Goal: Task Accomplishment & Management: Manage account settings

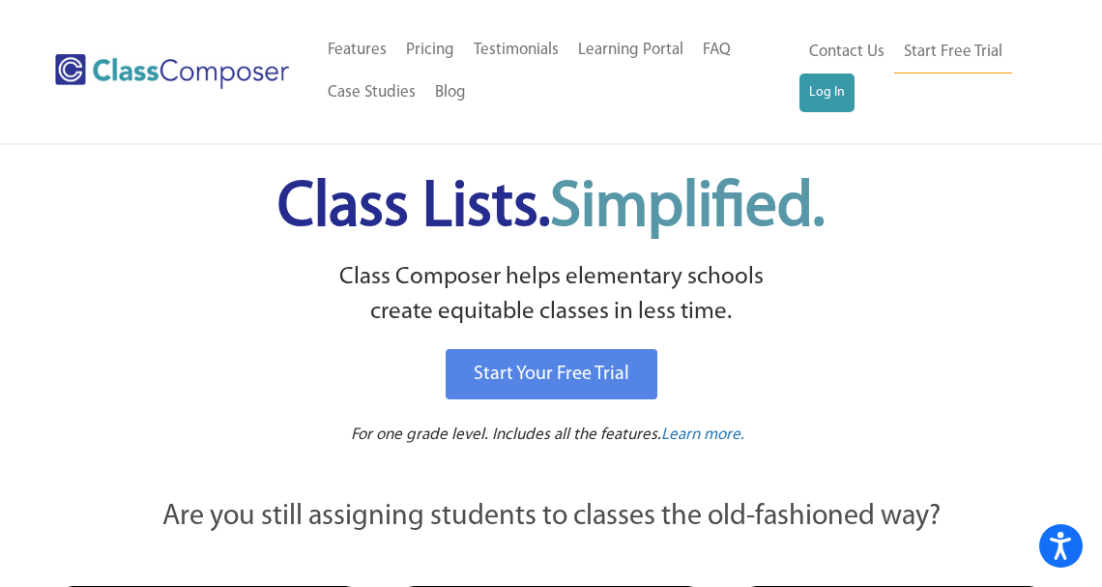
click at [804, 115] on div "Menu Home Old Features Pricing Testimonials Learning Portal FAQ Case Studies Bl…" at bounding box center [551, 71] width 992 height 143
click at [816, 104] on link "Log In" at bounding box center [826, 92] width 55 height 39
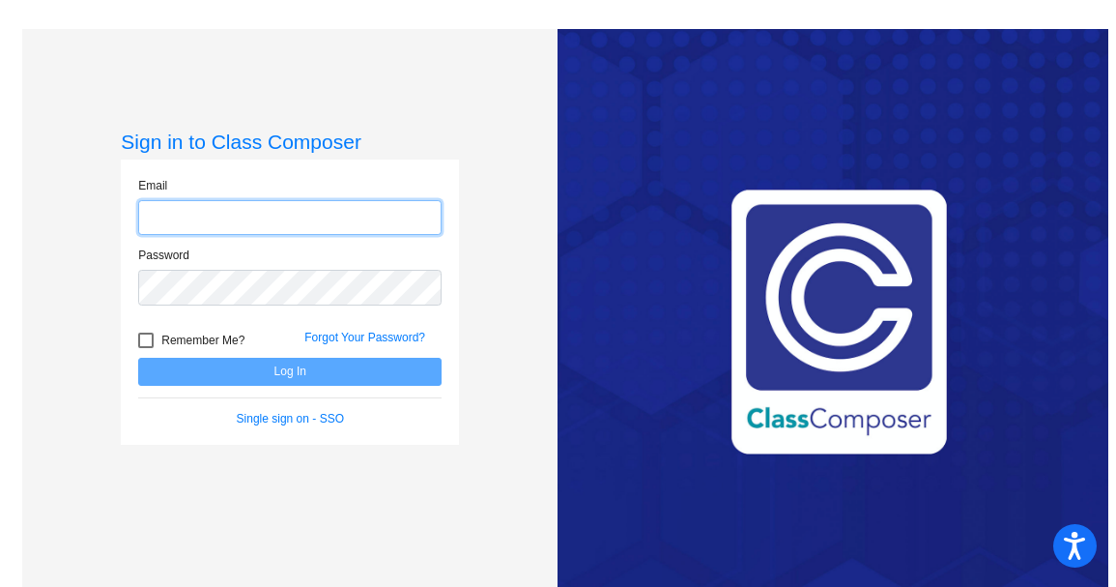
type input "mhartwig@cvs.k12.mi.us"
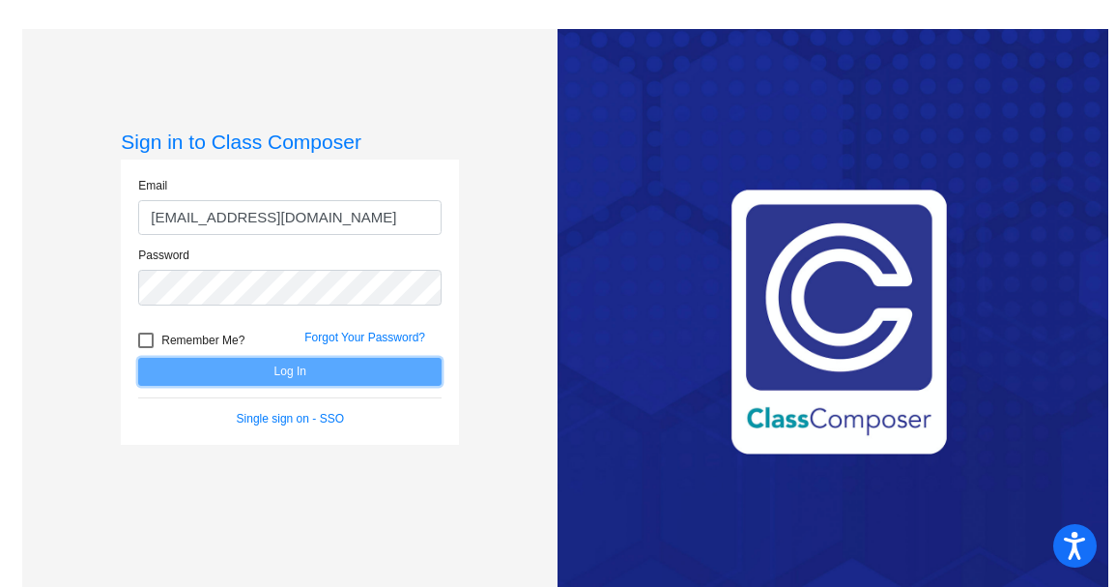
click at [318, 374] on button "Log In" at bounding box center [290, 372] width 304 height 28
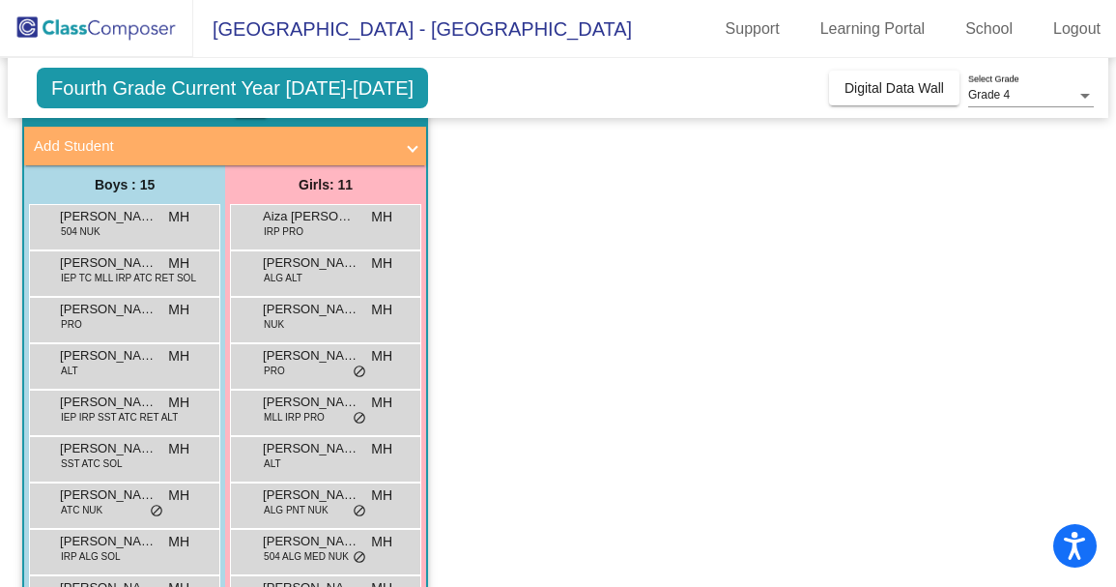
scroll to position [101, 0]
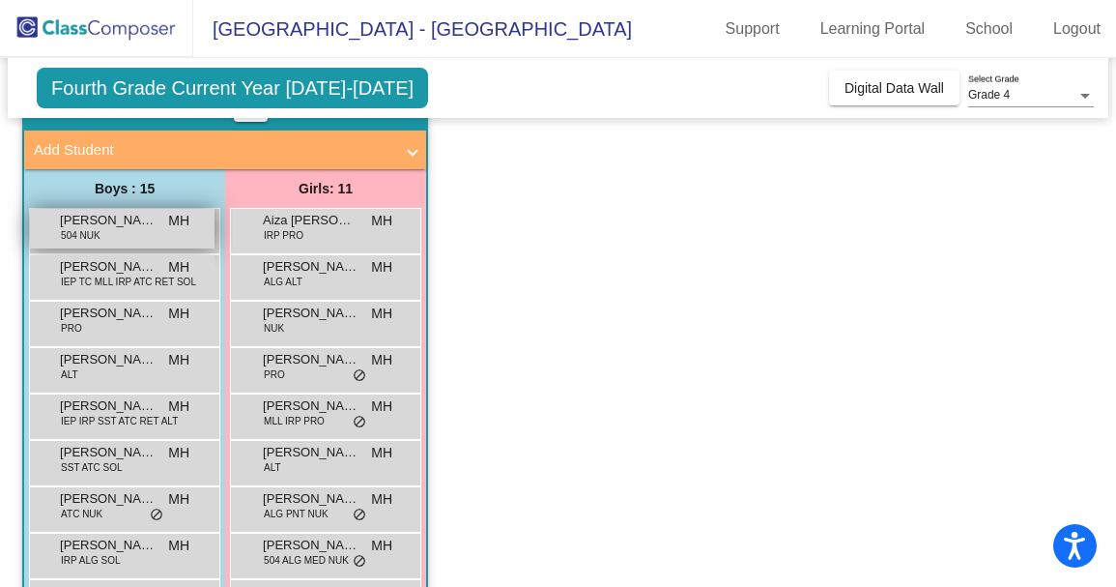
click at [169, 240] on div "Aiden Martin 504 NUK MH lock do_not_disturb_alt" at bounding box center [122, 229] width 185 height 40
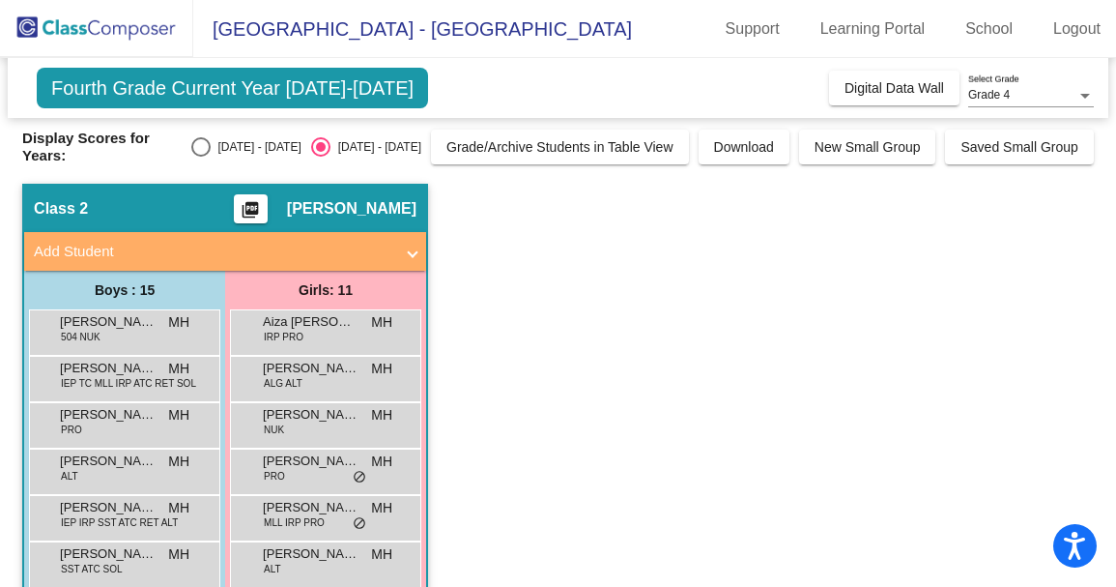
scroll to position [0, 0]
click at [270, 155] on div "2024 - 2025" at bounding box center [256, 146] width 91 height 17
click at [201, 157] on input "2024 - 2025" at bounding box center [200, 157] width 1 height 1
radio input "true"
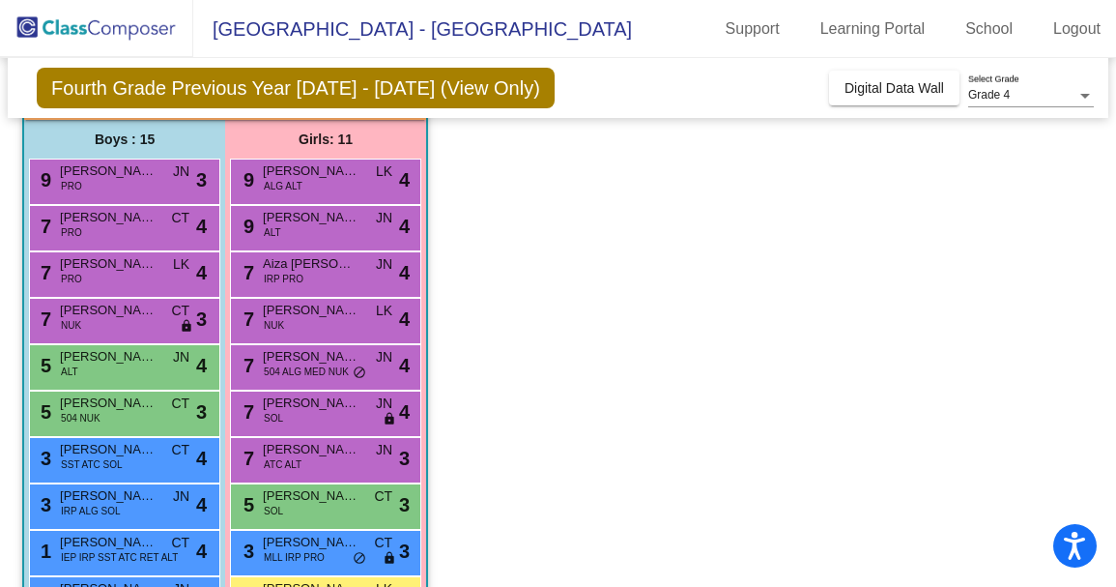
scroll to position [158, 0]
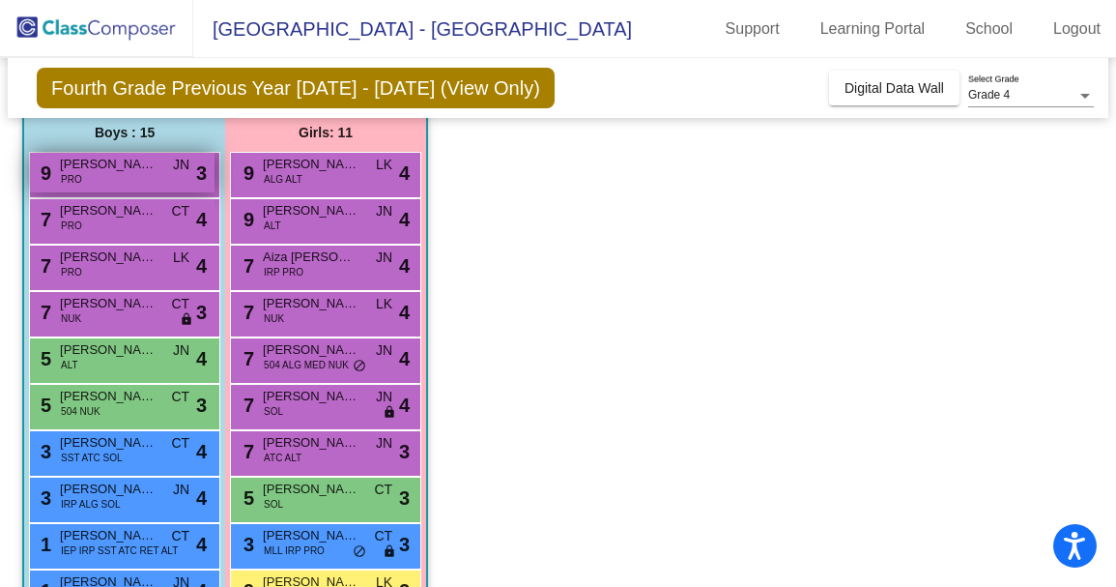
click at [147, 159] on span "Julius Dawood" at bounding box center [108, 164] width 97 height 19
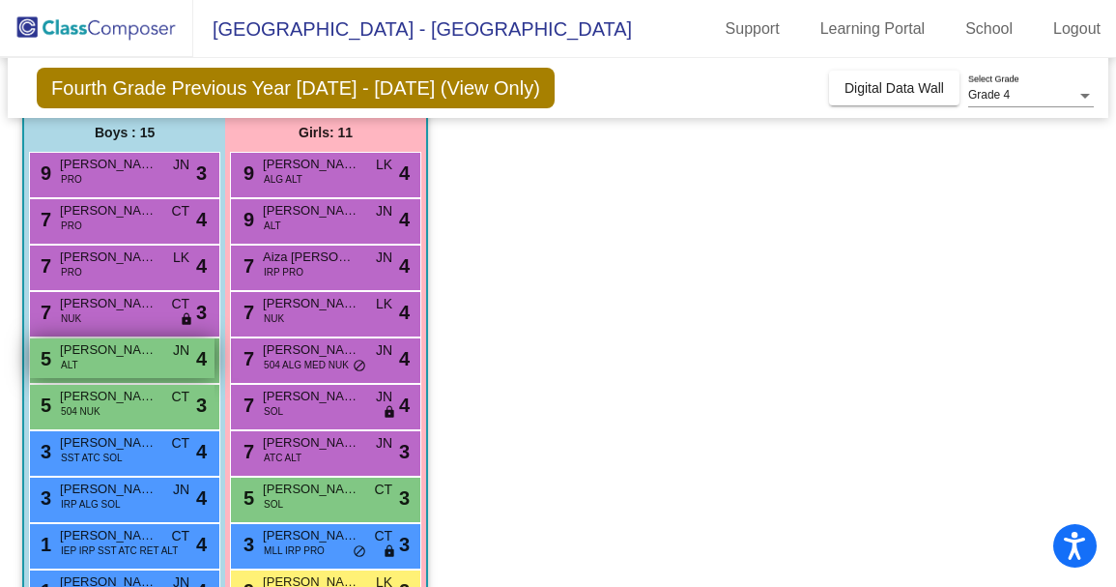
click at [132, 369] on div "5 Henry Meitzner ALT JN lock do_not_disturb_alt 4" at bounding box center [122, 358] width 185 height 40
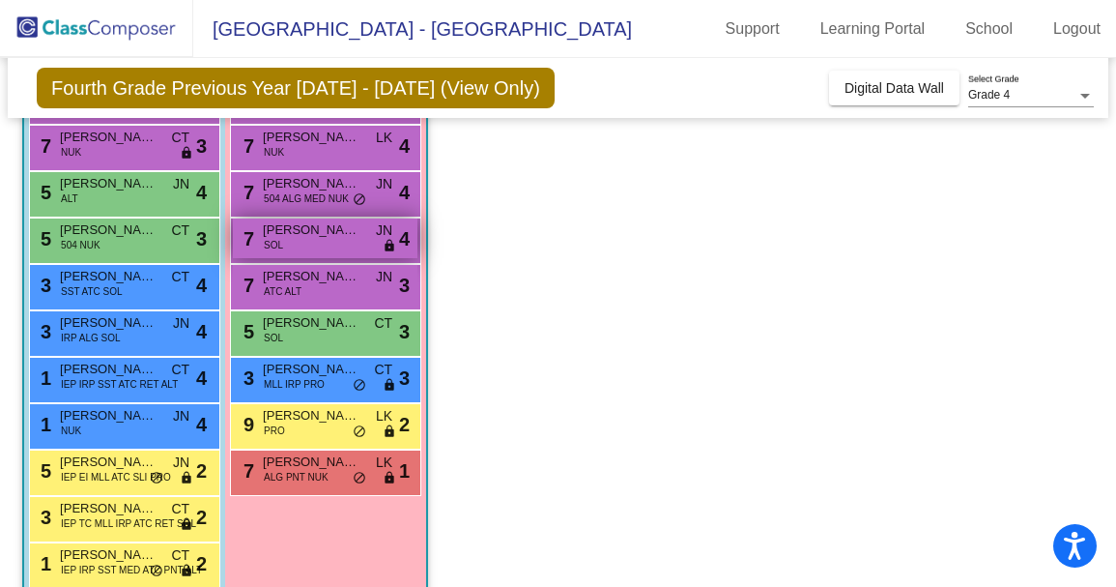
scroll to position [334, 0]
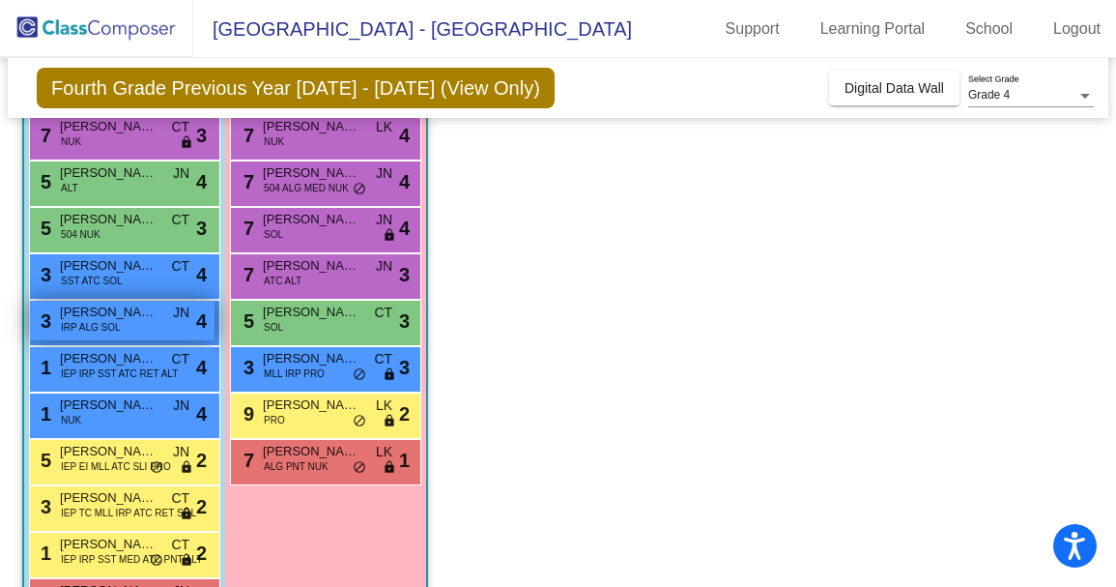
click at [95, 326] on span "IRP ALG SOL" at bounding box center [91, 327] width 60 height 14
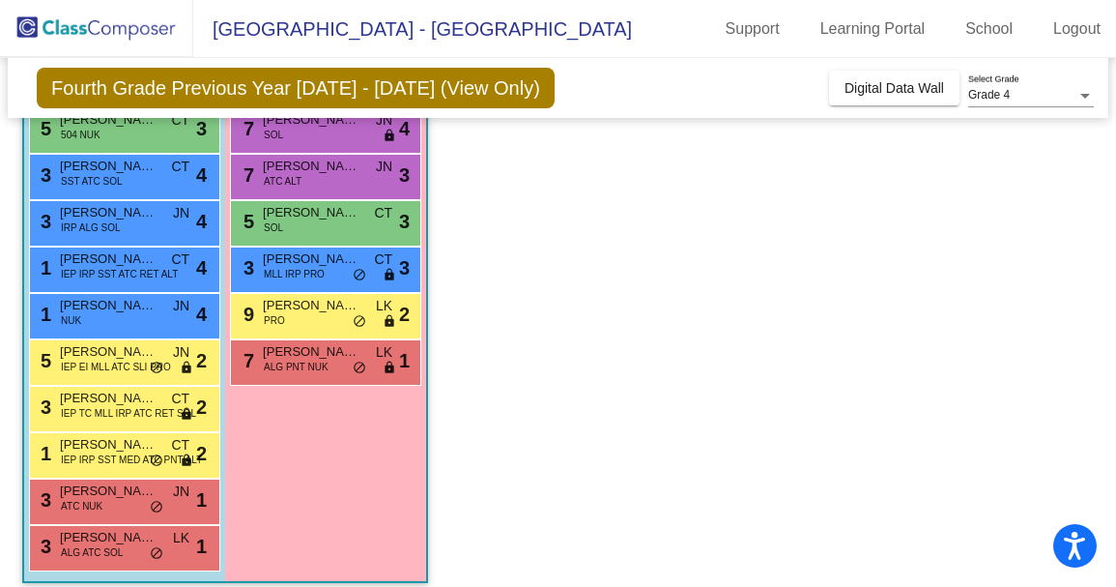
scroll to position [449, 0]
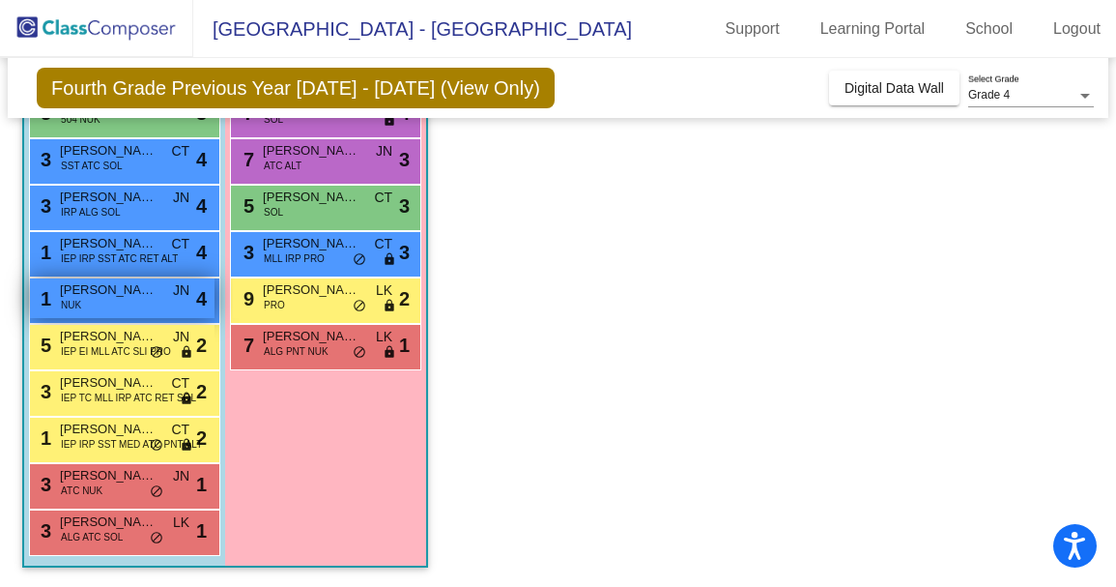
click at [148, 303] on div "1 Michael Ventimiglio NUK JN lock do_not_disturb_alt 4" at bounding box center [122, 298] width 185 height 40
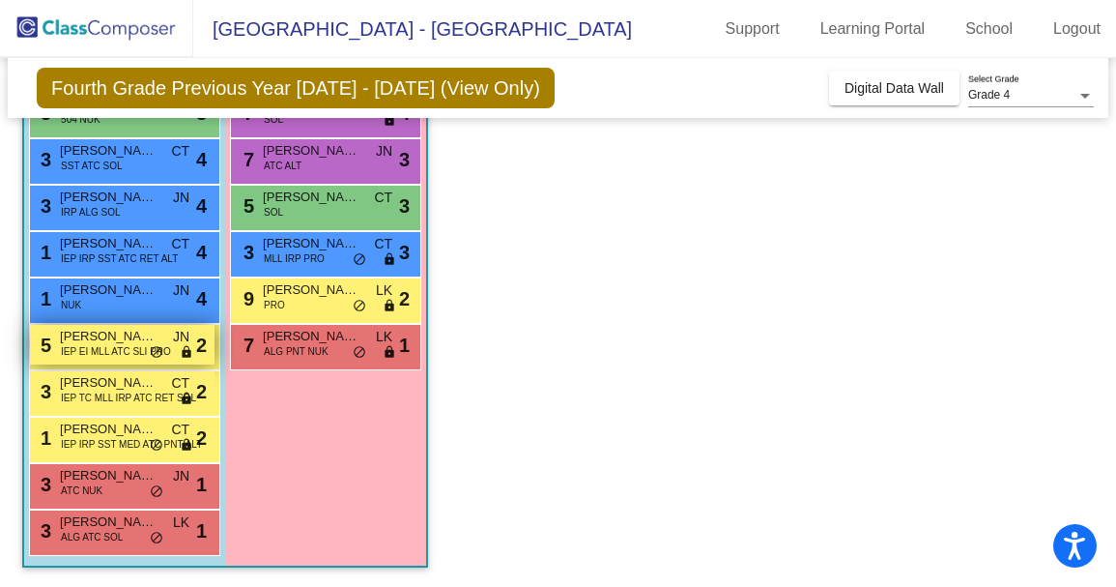
click at [80, 334] on span "Roni Rahmani" at bounding box center [108, 336] width 97 height 19
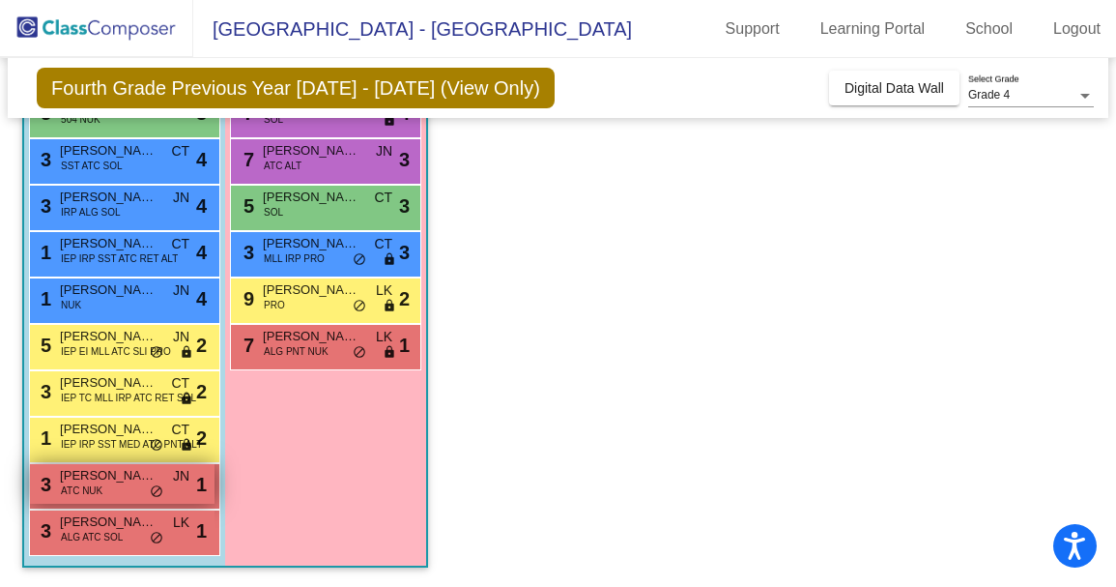
click at [169, 485] on div "3 Joseph Rosati ATC NUK JN lock do_not_disturb_alt 1" at bounding box center [122, 484] width 185 height 40
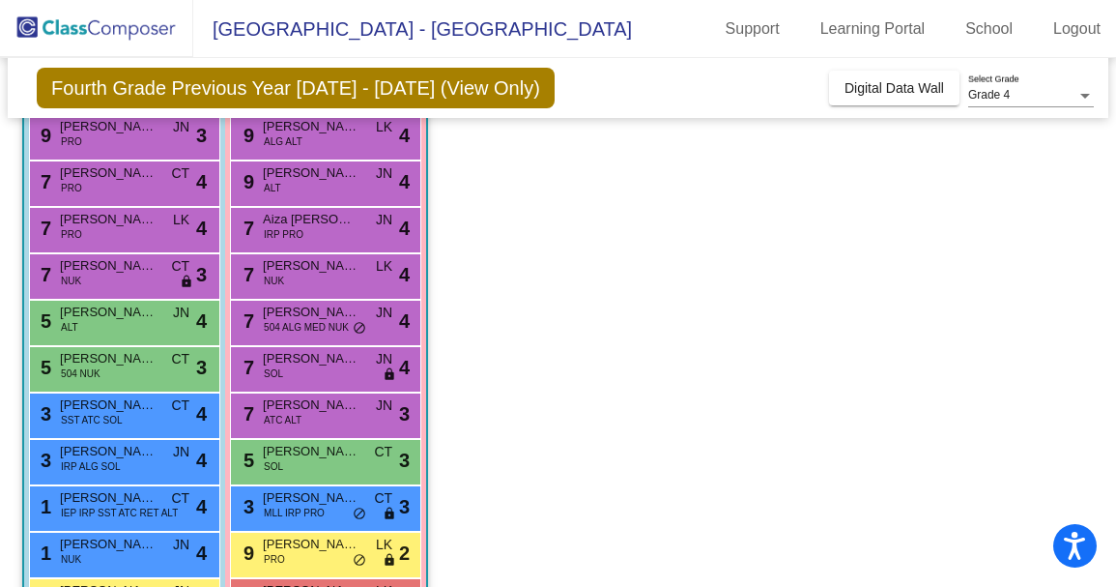
scroll to position [205, 0]
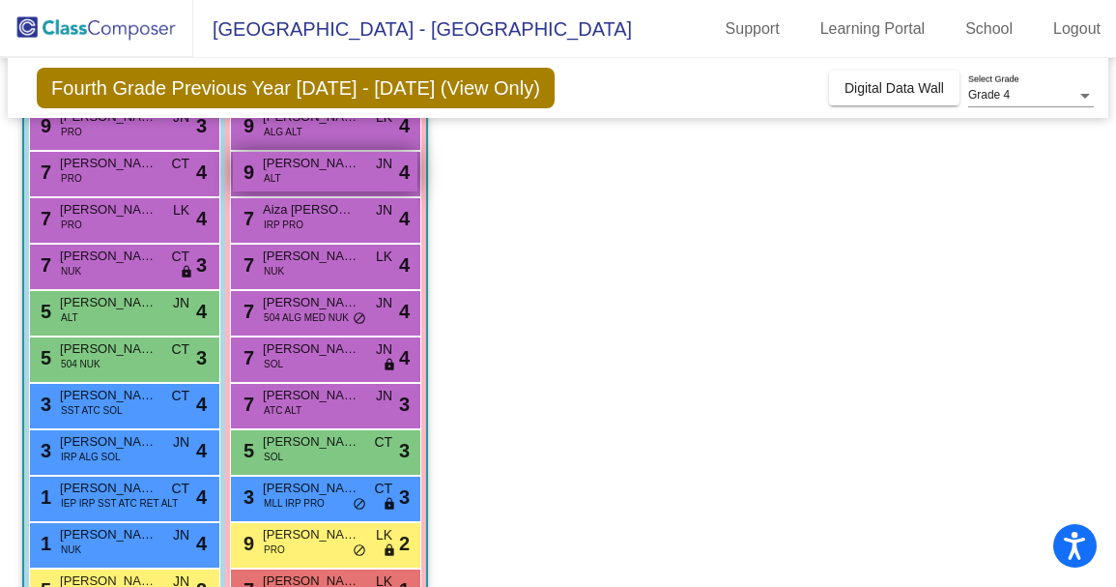
click at [352, 178] on div "9 Jordyn Jackson ALT JN lock do_not_disturb_alt 4" at bounding box center [325, 172] width 185 height 40
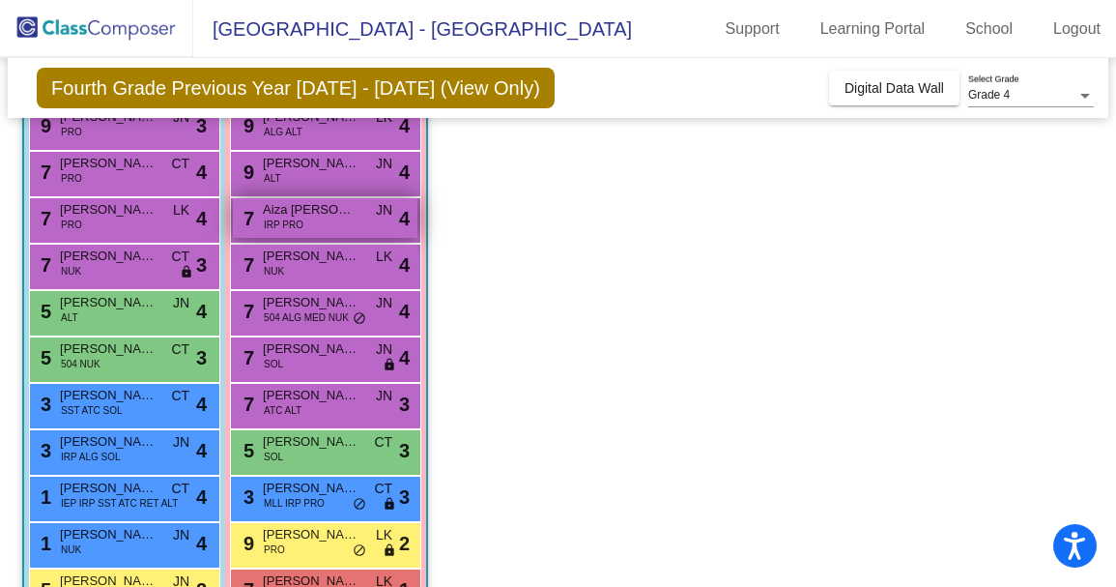
click at [362, 220] on div "7 Aiza Shoaib IRP PRO JN lock do_not_disturb_alt 4" at bounding box center [325, 218] width 185 height 40
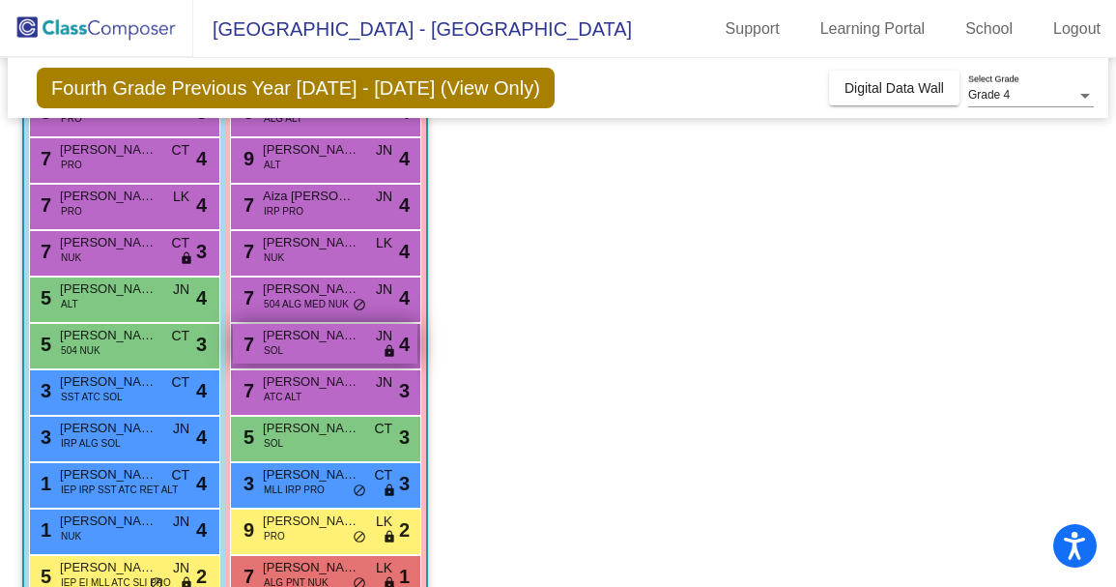
scroll to position [222, 0]
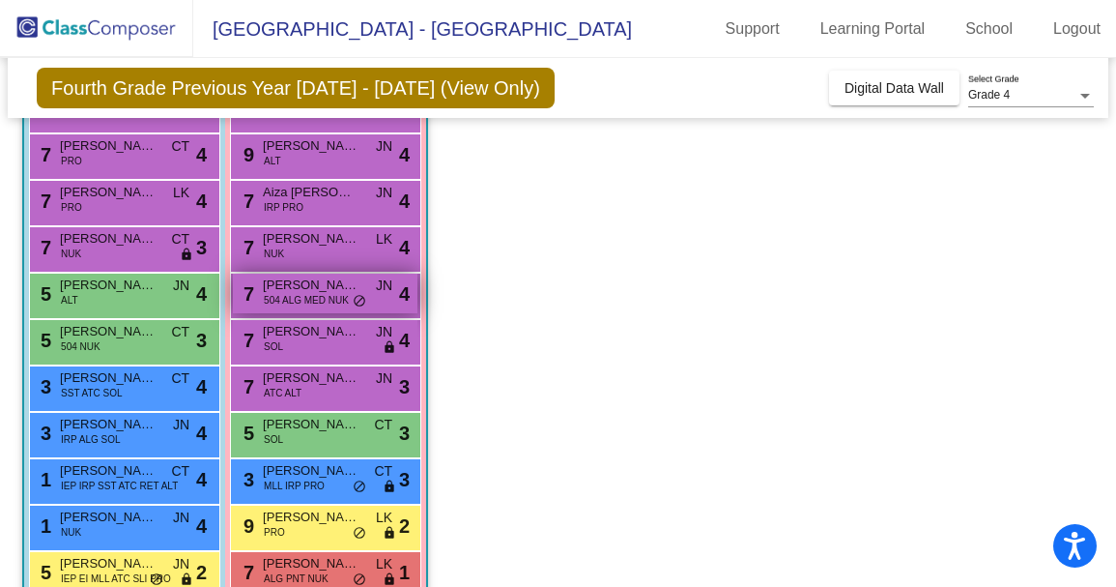
click at [338, 304] on span "504 ALG MED NUK" at bounding box center [306, 300] width 85 height 14
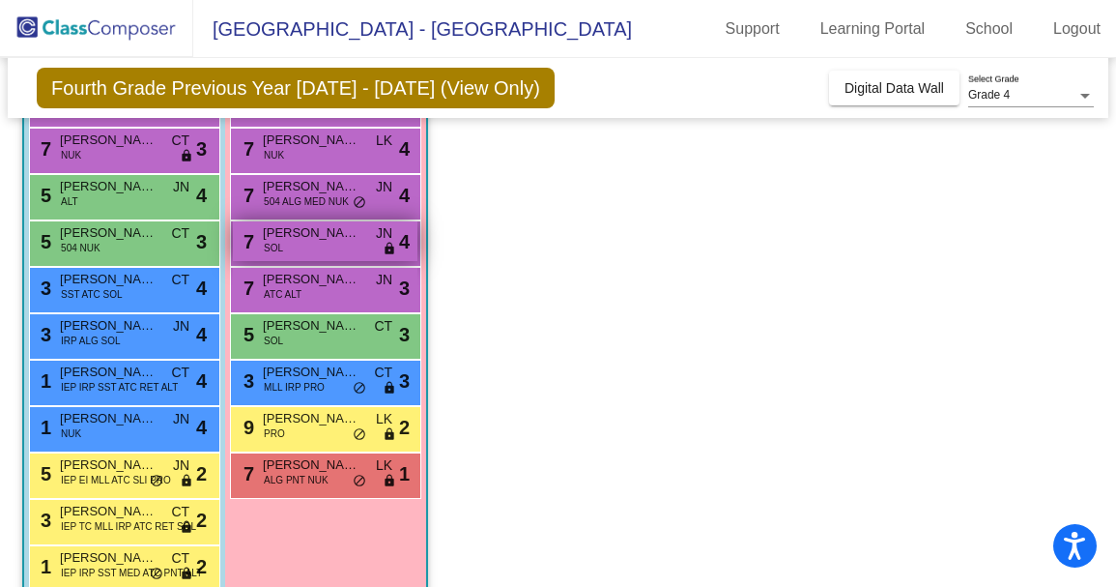
scroll to position [320, 0]
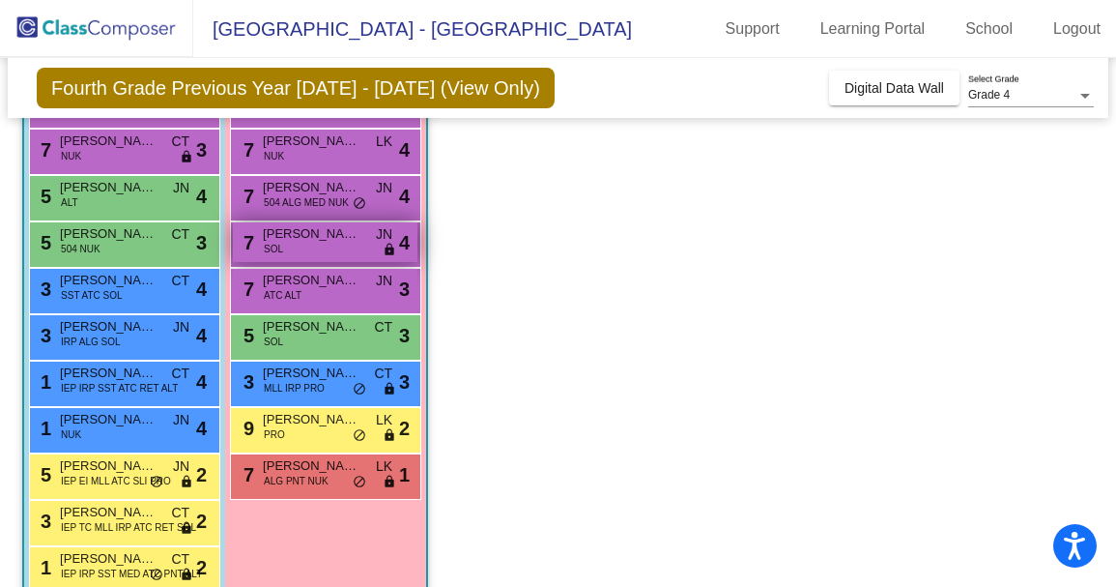
click at [336, 249] on div "7 Mila Herman SOL JN lock do_not_disturb_alt 4" at bounding box center [325, 242] width 185 height 40
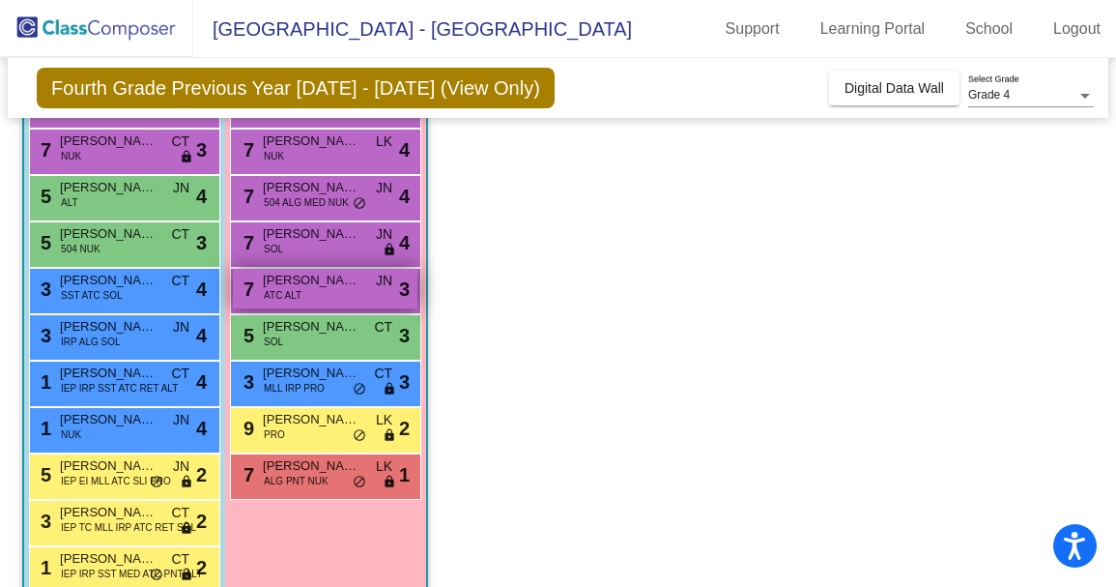
click at [318, 299] on div "7 Mackenzie Stidham ATC ALT JN lock do_not_disturb_alt 3" at bounding box center [325, 289] width 185 height 40
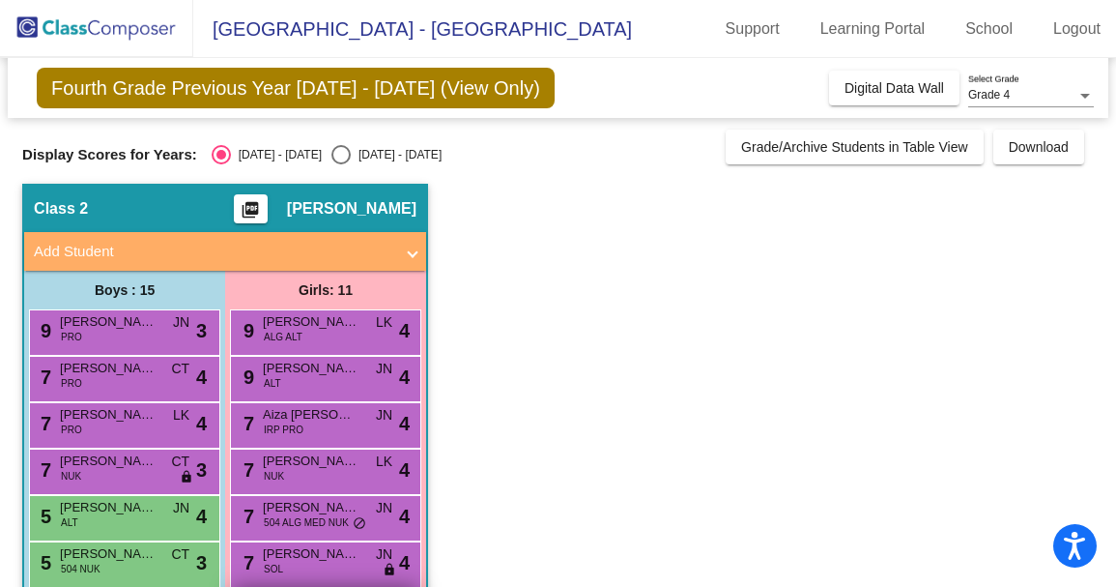
scroll to position [0, 0]
